Goal: Task Accomplishment & Management: Complete application form

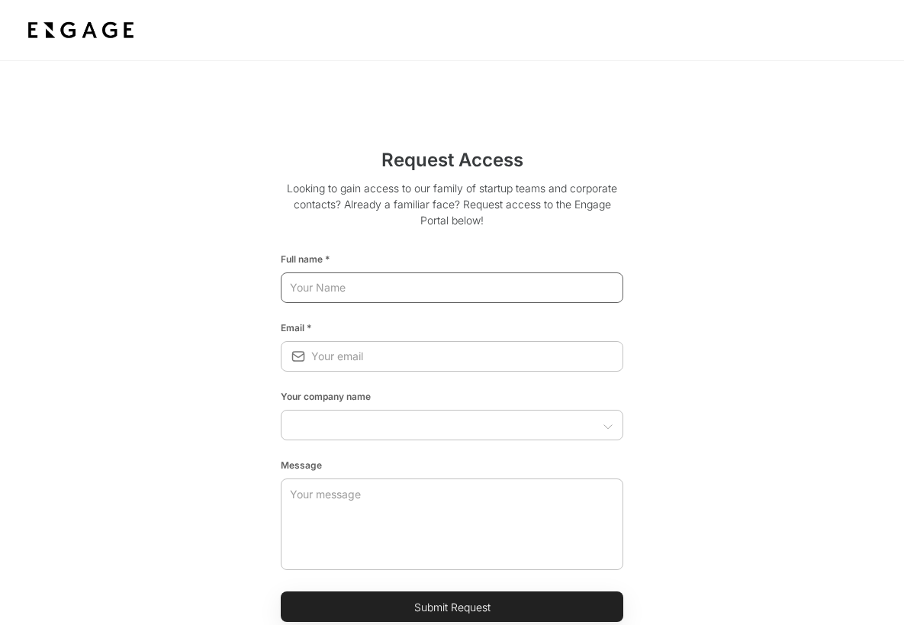
click at [359, 292] on input "text" at bounding box center [452, 287] width 343 height 27
type input "[PERSON_NAME]"
type input "[EMAIL_ADDRESS][DOMAIN_NAME]"
type input "Drone Express"
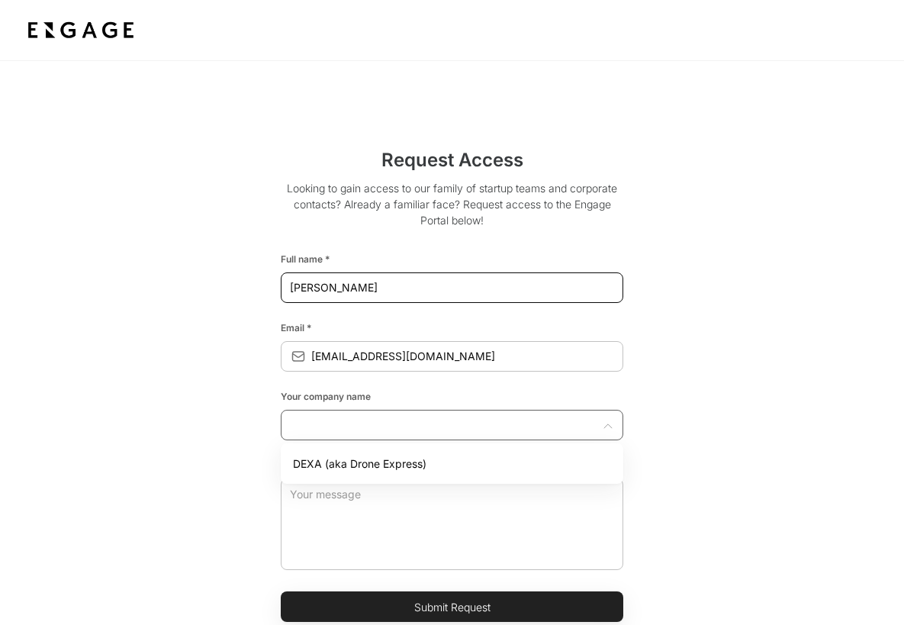
click at [319, 427] on input "text" at bounding box center [439, 424] width 308 height 15
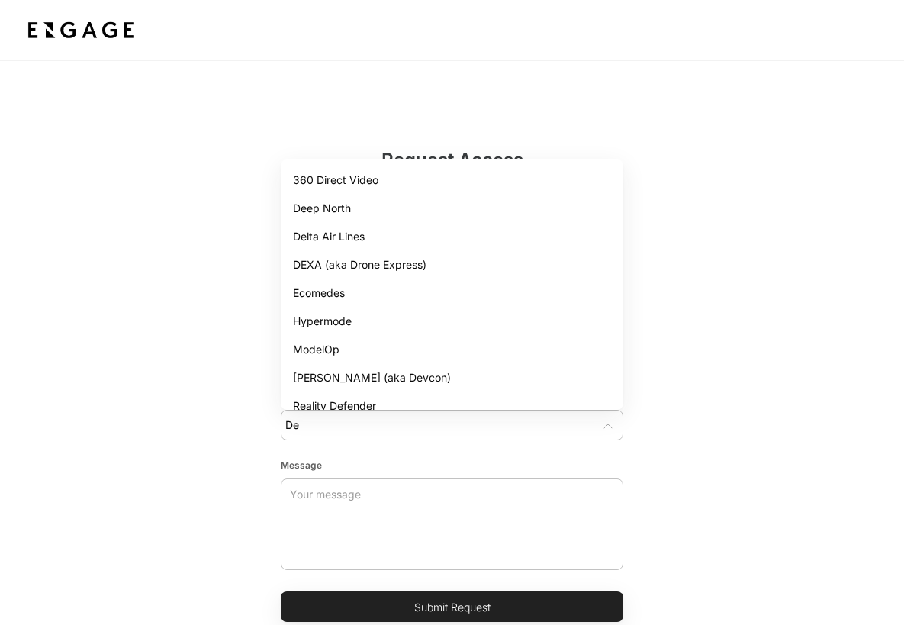
click at [340, 257] on li "DEXA (aka Drone Express)" at bounding box center [452, 264] width 343 height 28
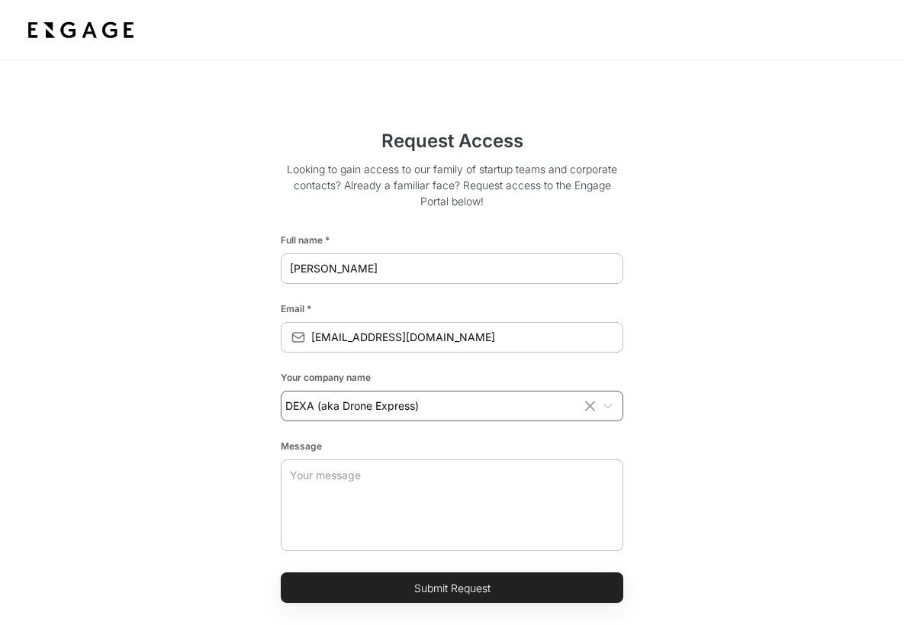
scroll to position [41, 0]
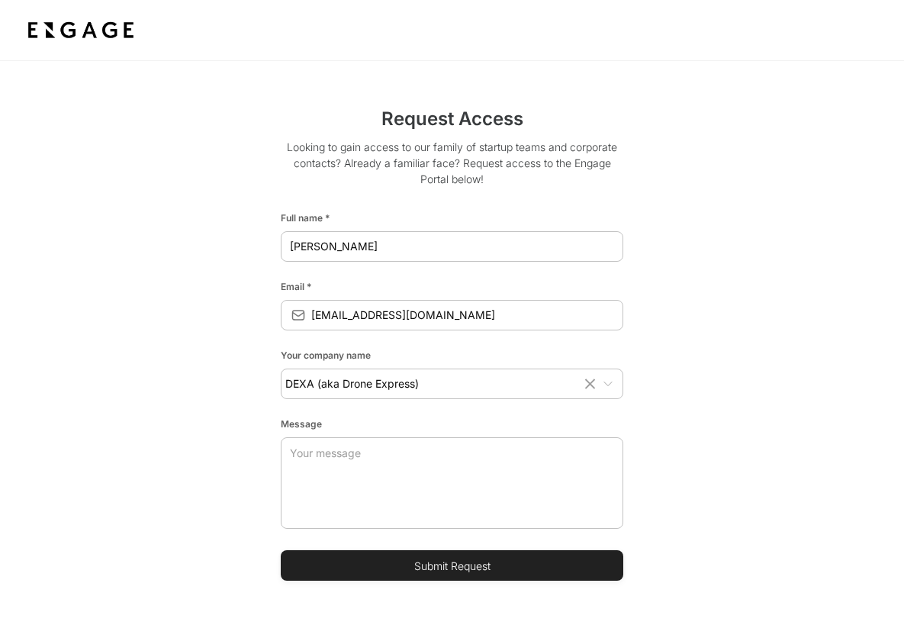
type input "DEXA (aka Drone Express)"
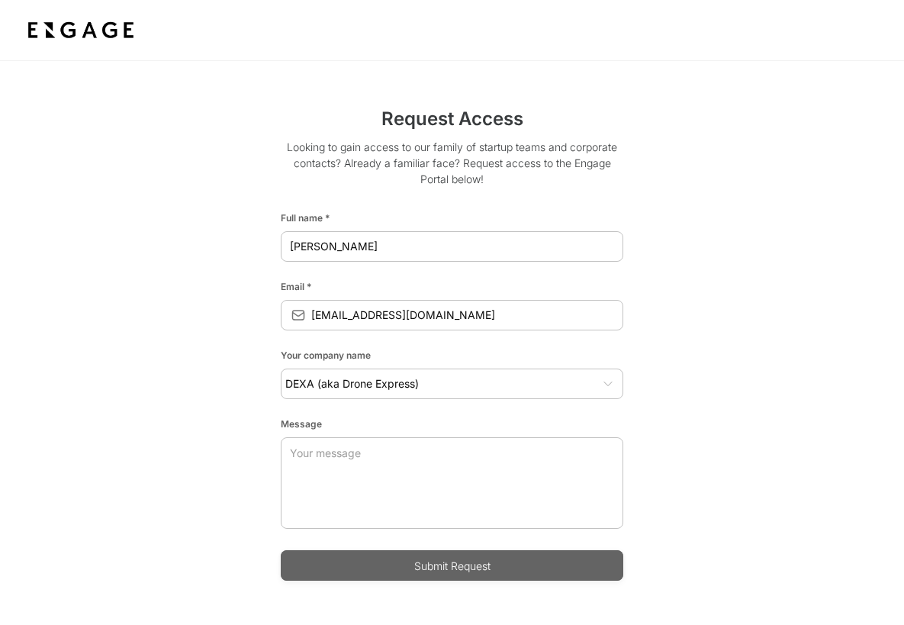
click at [479, 563] on button "Submit Request" at bounding box center [452, 565] width 343 height 31
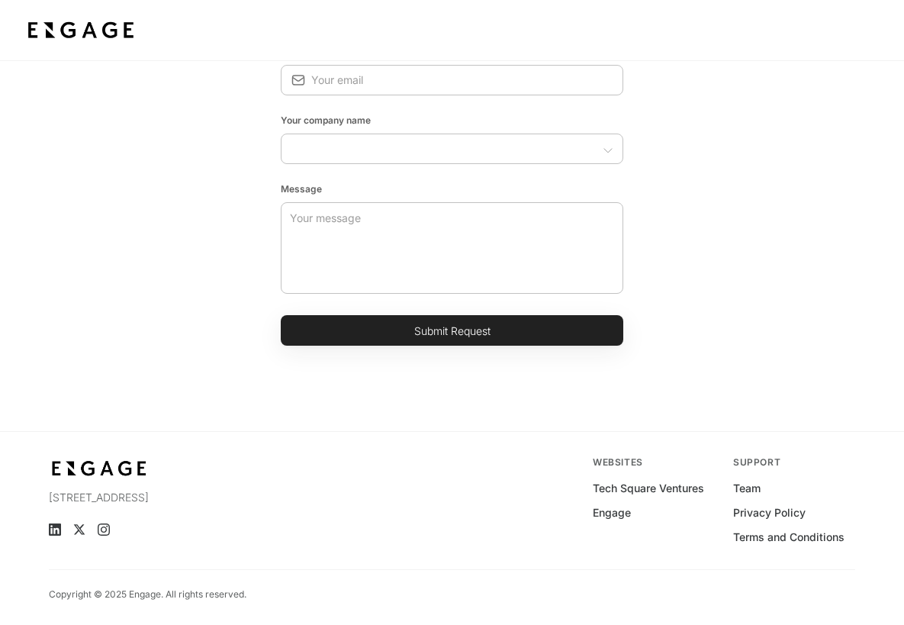
scroll to position [0, 0]
